Goal: Find specific page/section: Find specific page/section

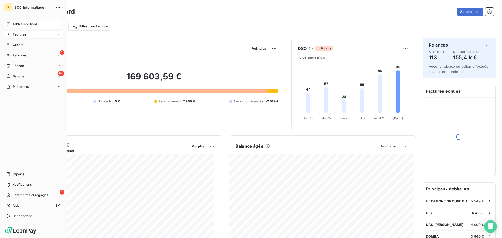
click at [12, 35] on div "Factures" at bounding box center [16, 34] width 20 height 5
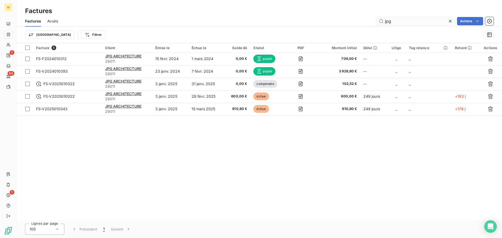
click at [394, 23] on input "jpg" at bounding box center [416, 21] width 79 height 8
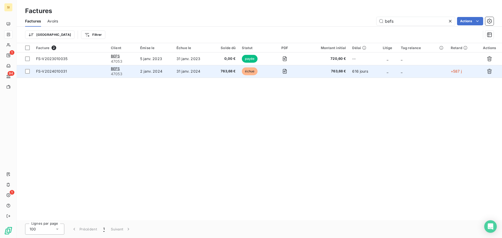
type input "befs"
click at [270, 73] on td at bounding box center [285, 71] width 32 height 13
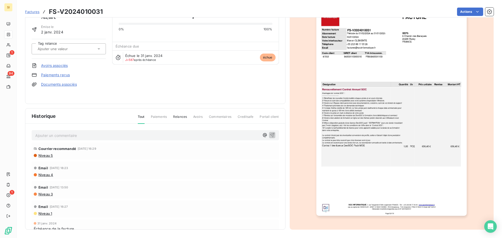
click at [44, 155] on span "Niveau 5" at bounding box center [45, 156] width 15 height 4
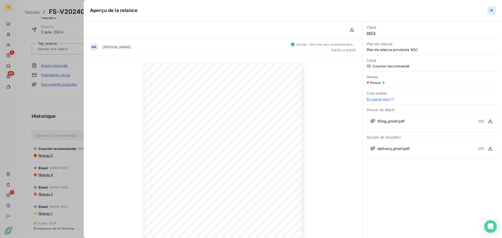
click at [494, 11] on icon "button" at bounding box center [491, 10] width 5 height 5
